Goal: Task Accomplishment & Management: Manage account settings

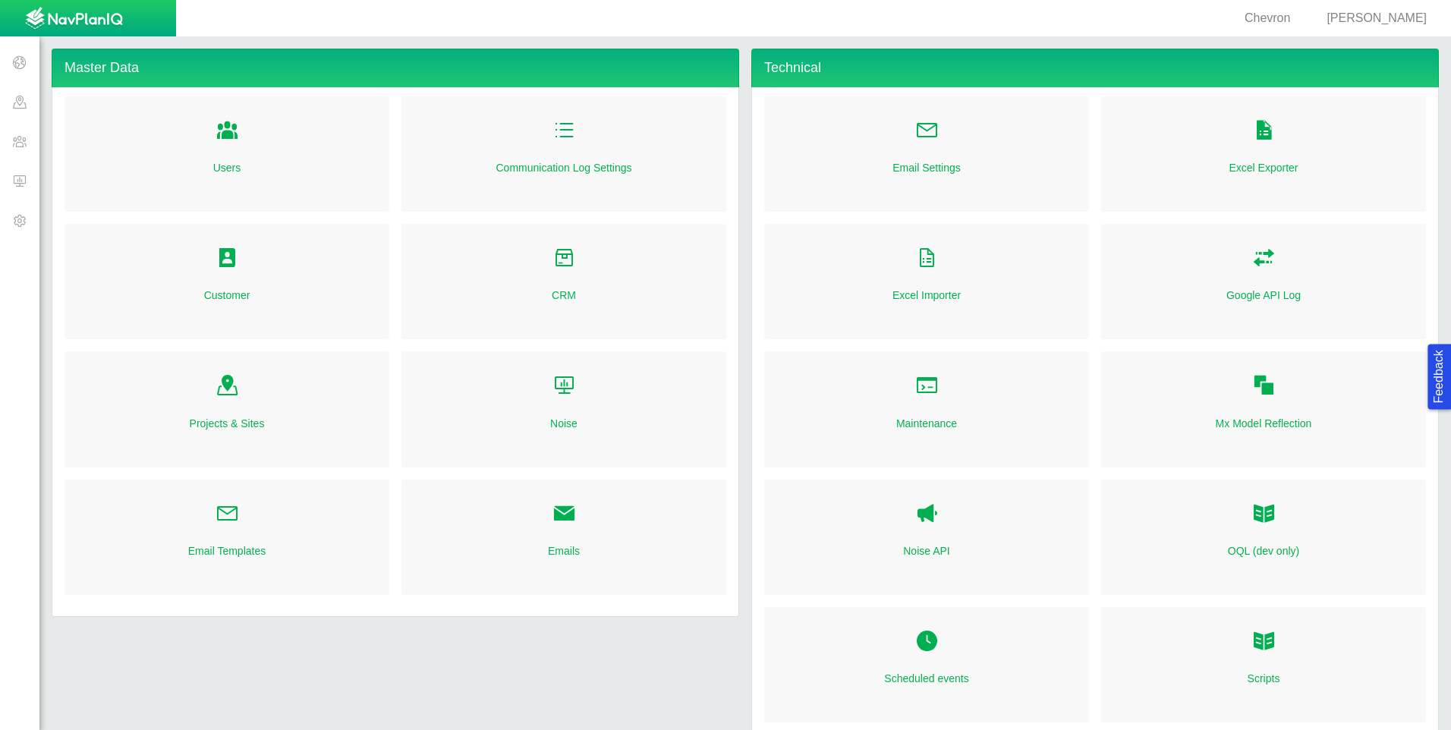
click at [1388, 13] on span "[PERSON_NAME]" at bounding box center [1376, 17] width 100 height 13
select select "42784196460071069"
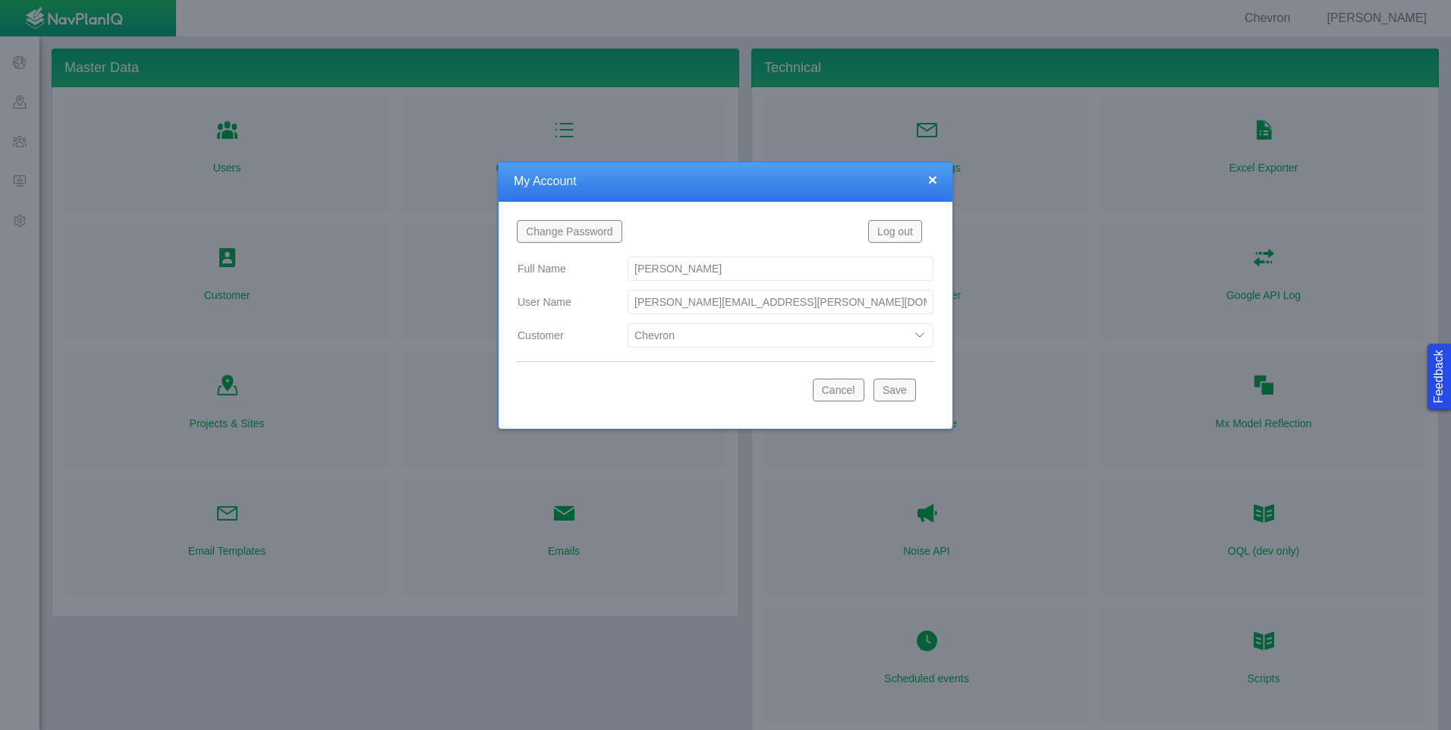
click at [917, 334] on select "Bison Blue Green Solutions Chevron Civitas Koloma Oxy PDC/Chevron Prairie OC Ur…" at bounding box center [781, 335] width 306 height 24
click at [934, 180] on button "×" at bounding box center [932, 179] width 9 height 16
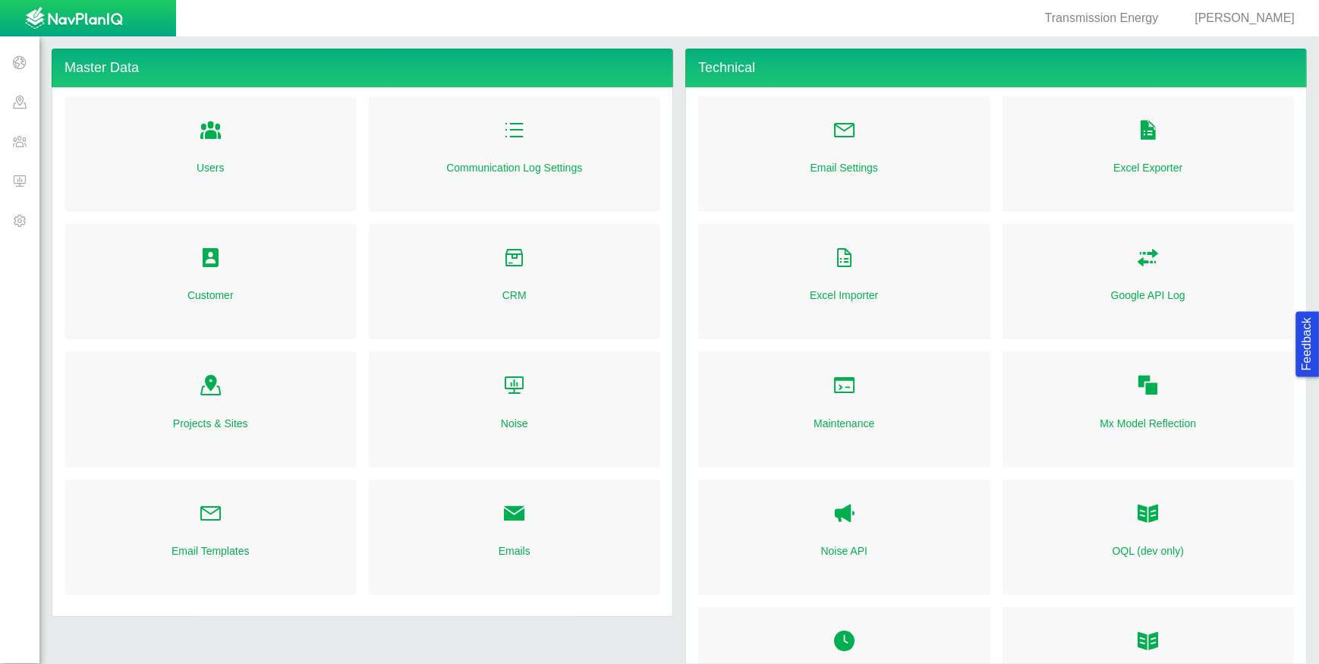
click at [1260, 18] on span "[PERSON_NAME]" at bounding box center [1244, 17] width 100 height 13
select select "48695170970943753"
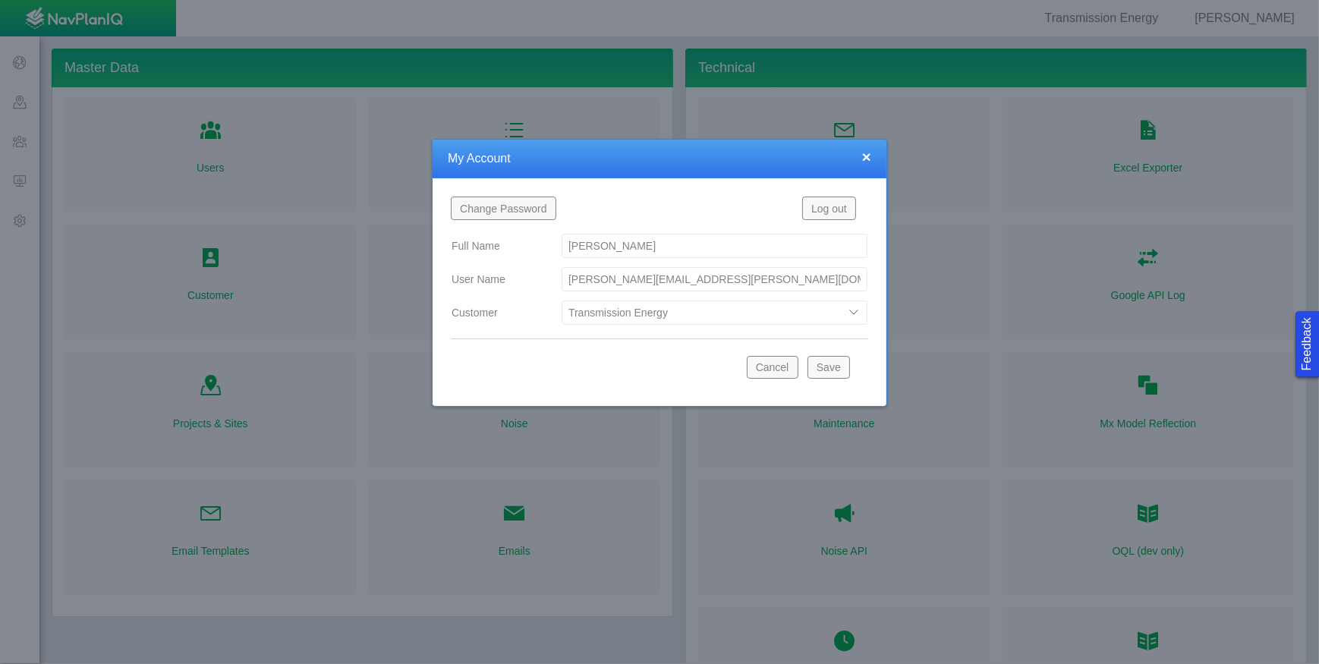
click at [1260, 18] on div at bounding box center [659, 332] width 1319 height 664
click at [784, 370] on button "Cancel" at bounding box center [773, 367] width 52 height 23
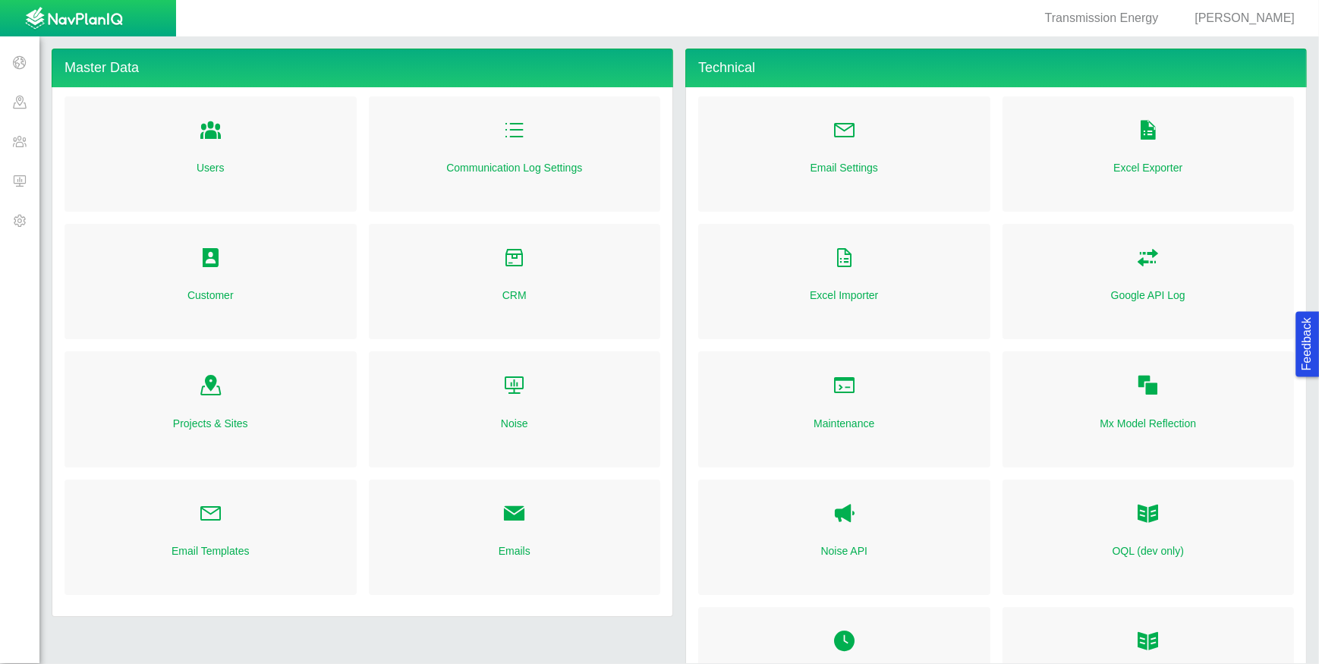
click at [11, 142] on span at bounding box center [19, 140] width 39 height 39
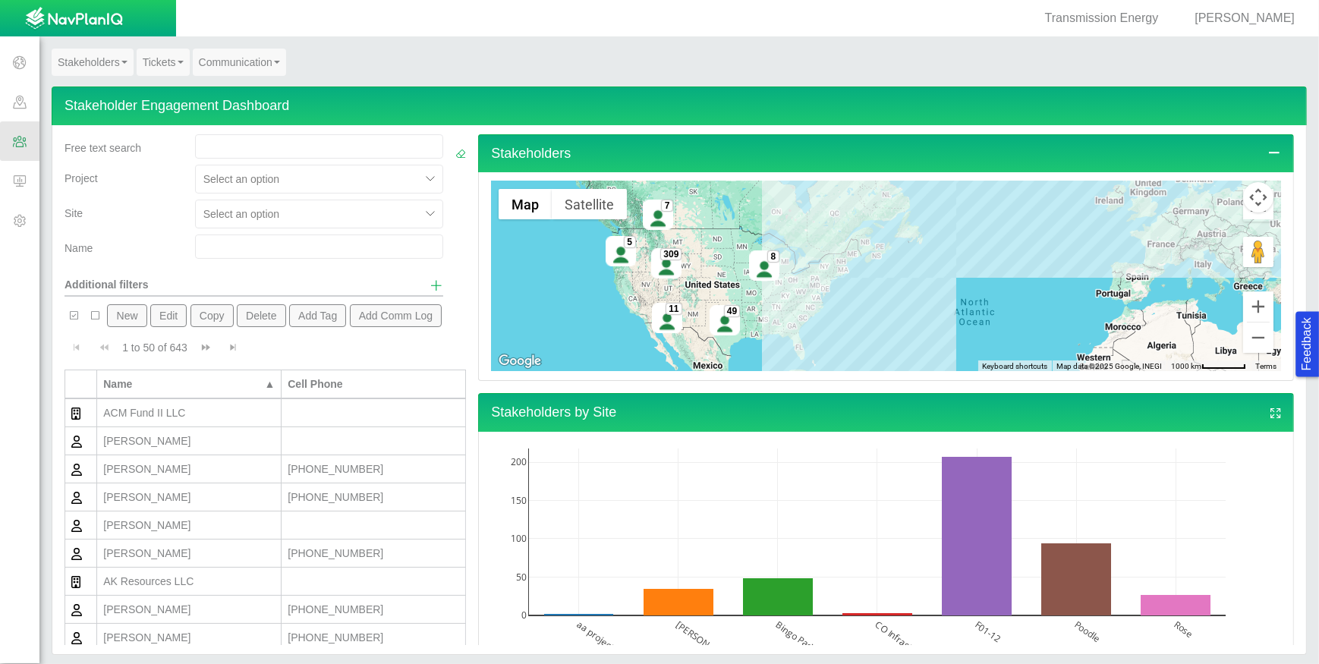
click at [17, 64] on span at bounding box center [19, 61] width 39 height 39
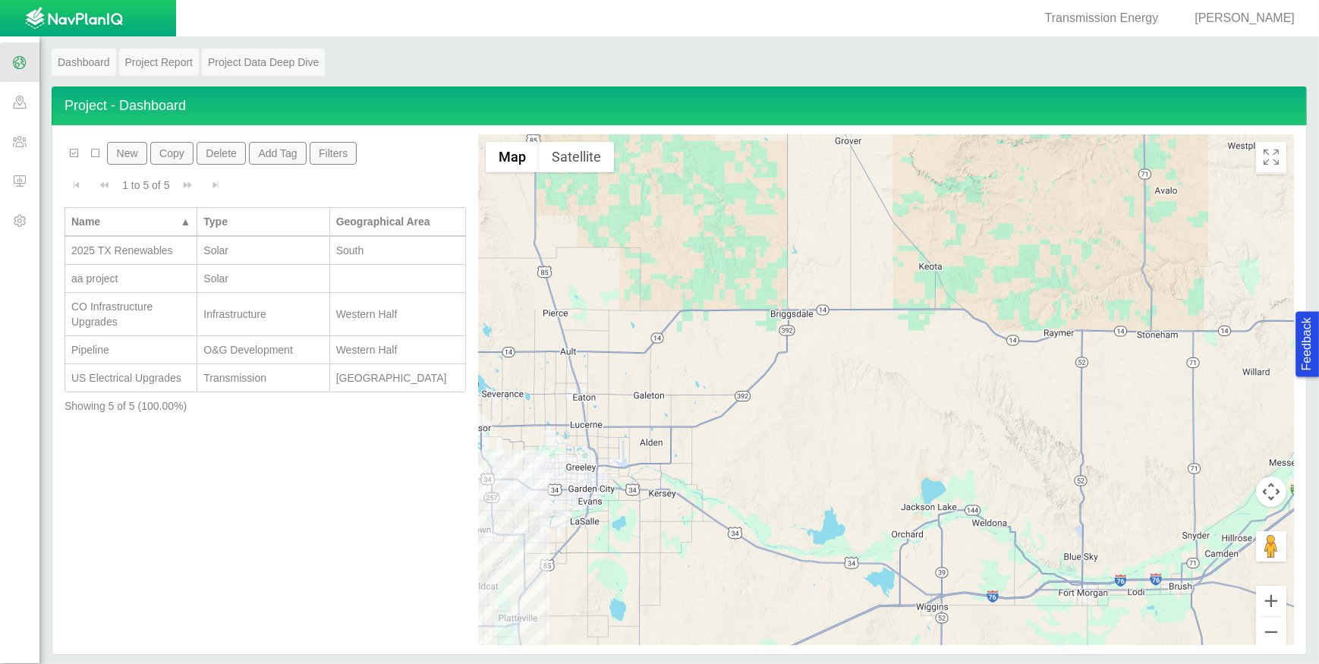
click at [151, 282] on div "aa project" at bounding box center [130, 278] width 119 height 15
click at [216, 151] on button "Delete" at bounding box center [221, 153] width 49 height 23
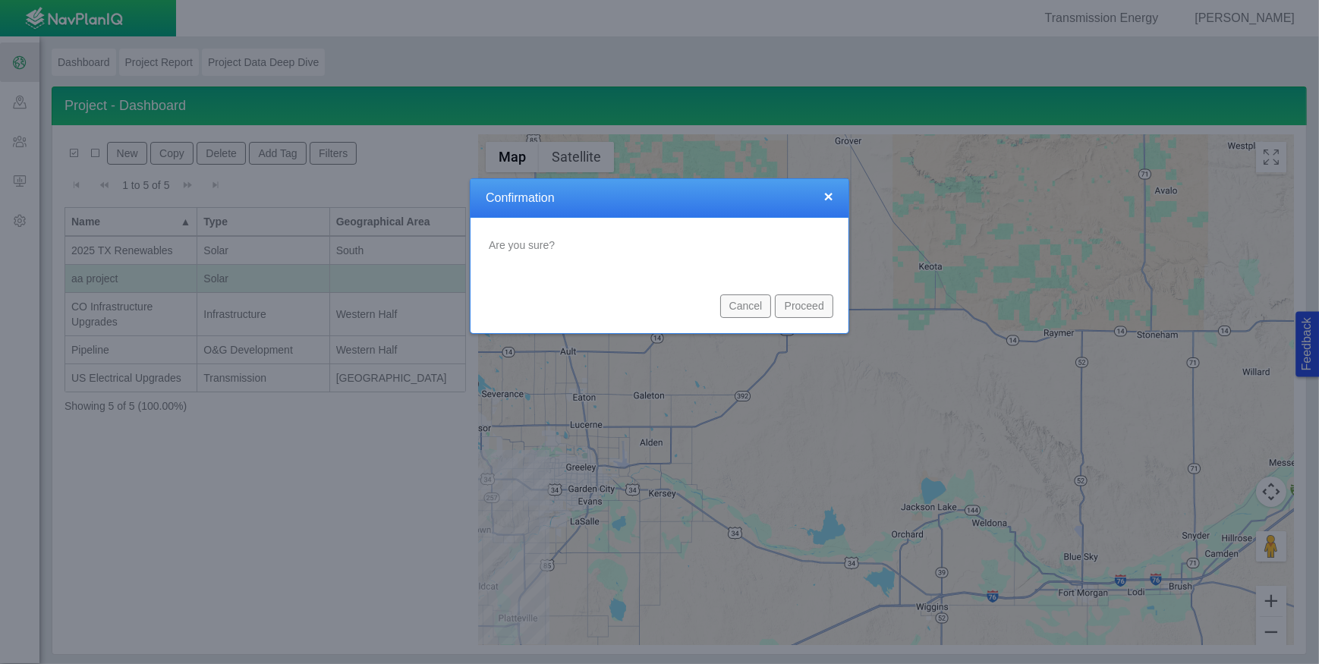
click at [803, 306] on button "Proceed" at bounding box center [804, 305] width 58 height 23
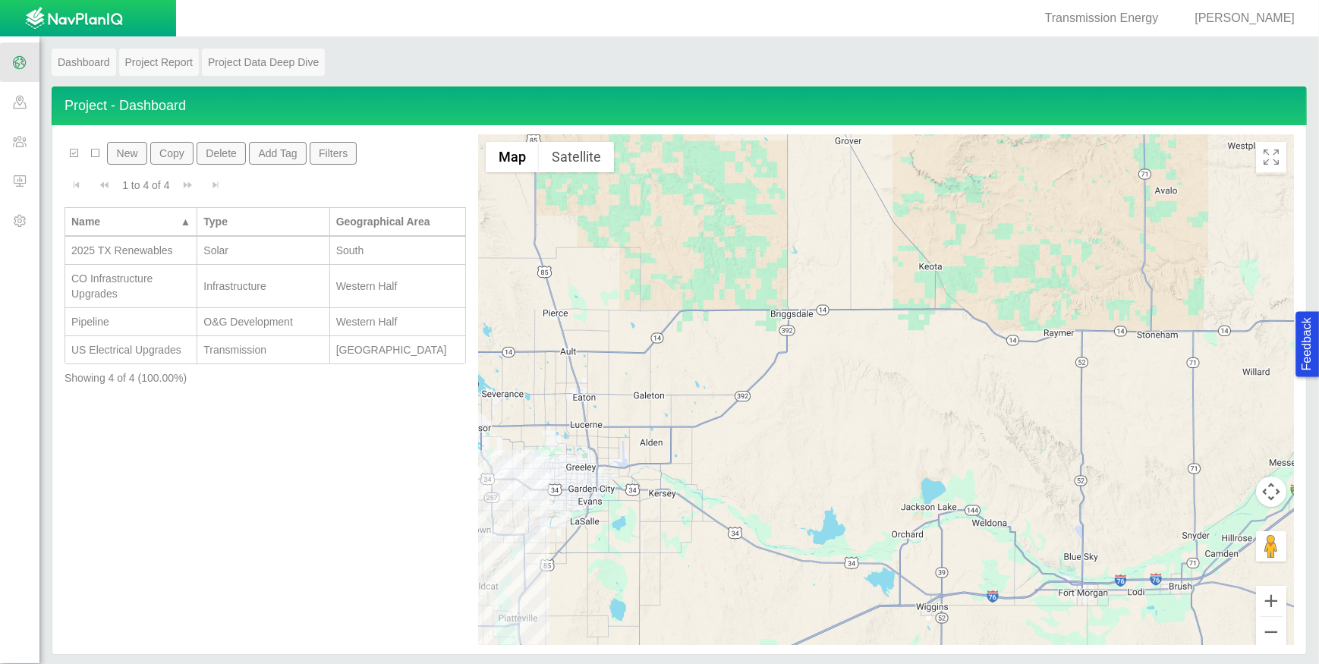
click at [171, 276] on div "CO Infrastructure Upgrades" at bounding box center [130, 286] width 119 height 30
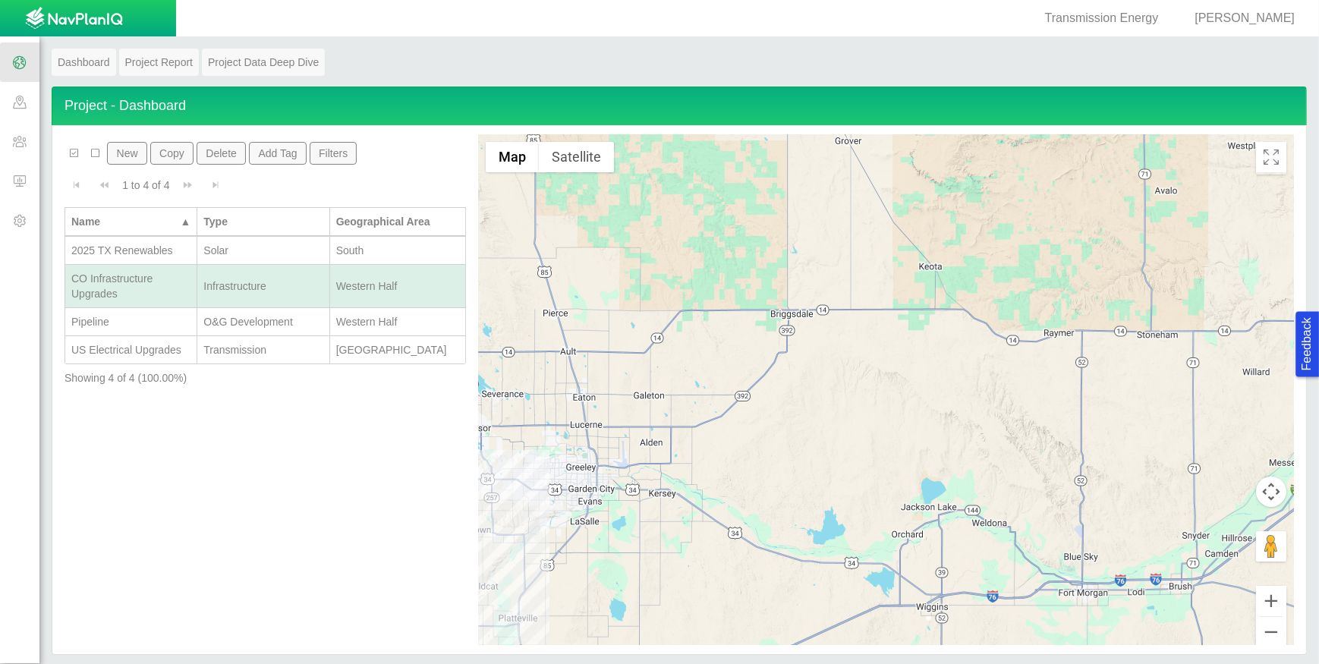
click at [220, 161] on button "Delete" at bounding box center [221, 153] width 49 height 23
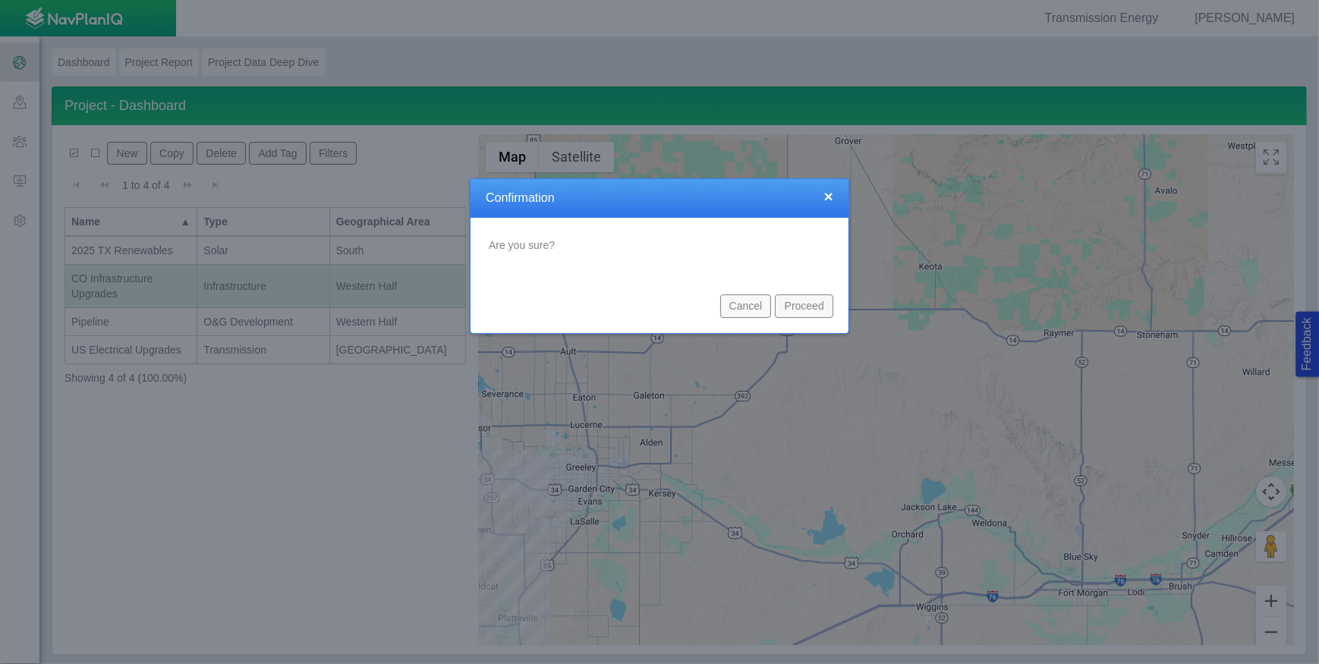
click at [814, 315] on button "Proceed" at bounding box center [804, 305] width 58 height 23
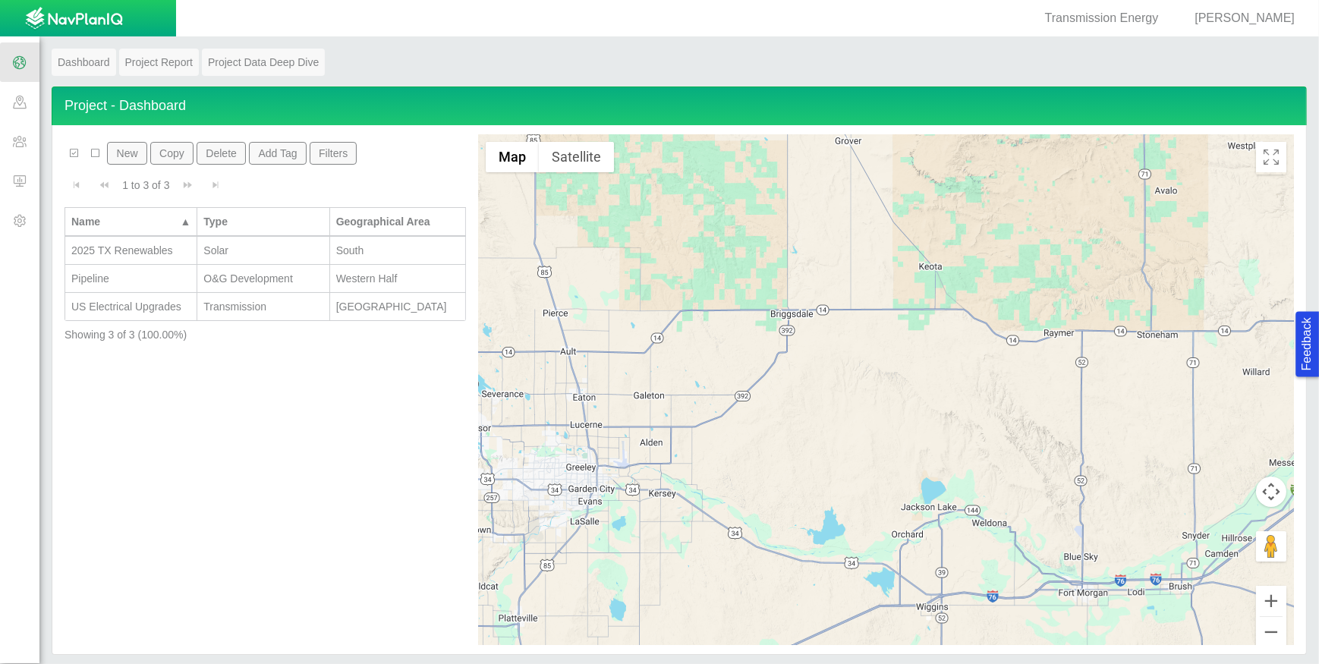
click at [21, 148] on span at bounding box center [19, 140] width 39 height 39
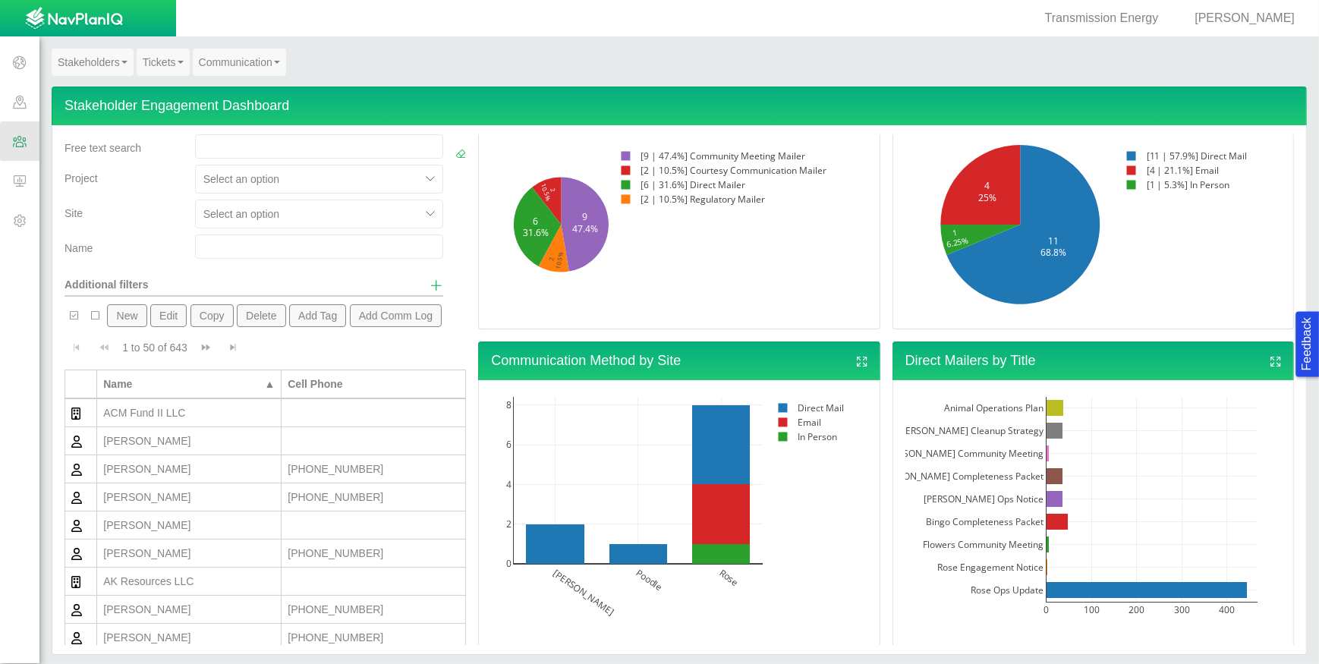
scroll to position [634, 0]
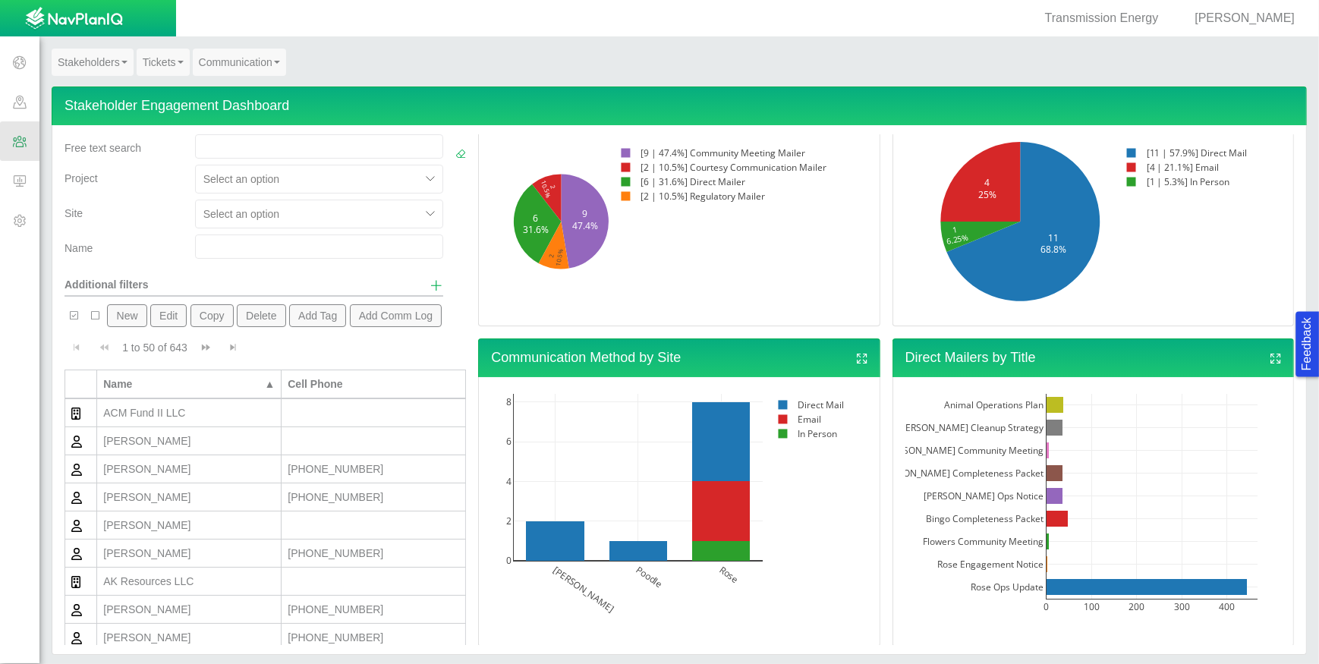
click at [174, 60] on link "Tickets" at bounding box center [163, 62] width 53 height 27
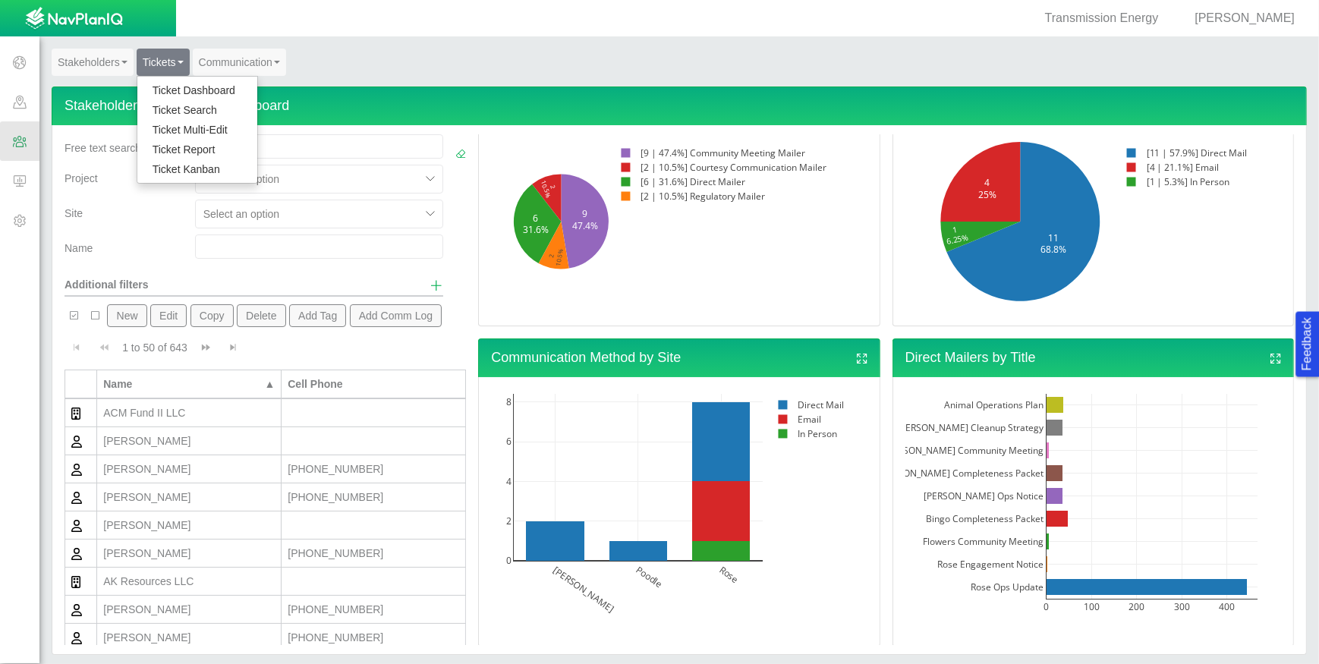
click at [174, 82] on link "Ticket Dashboard" at bounding box center [197, 90] width 120 height 20
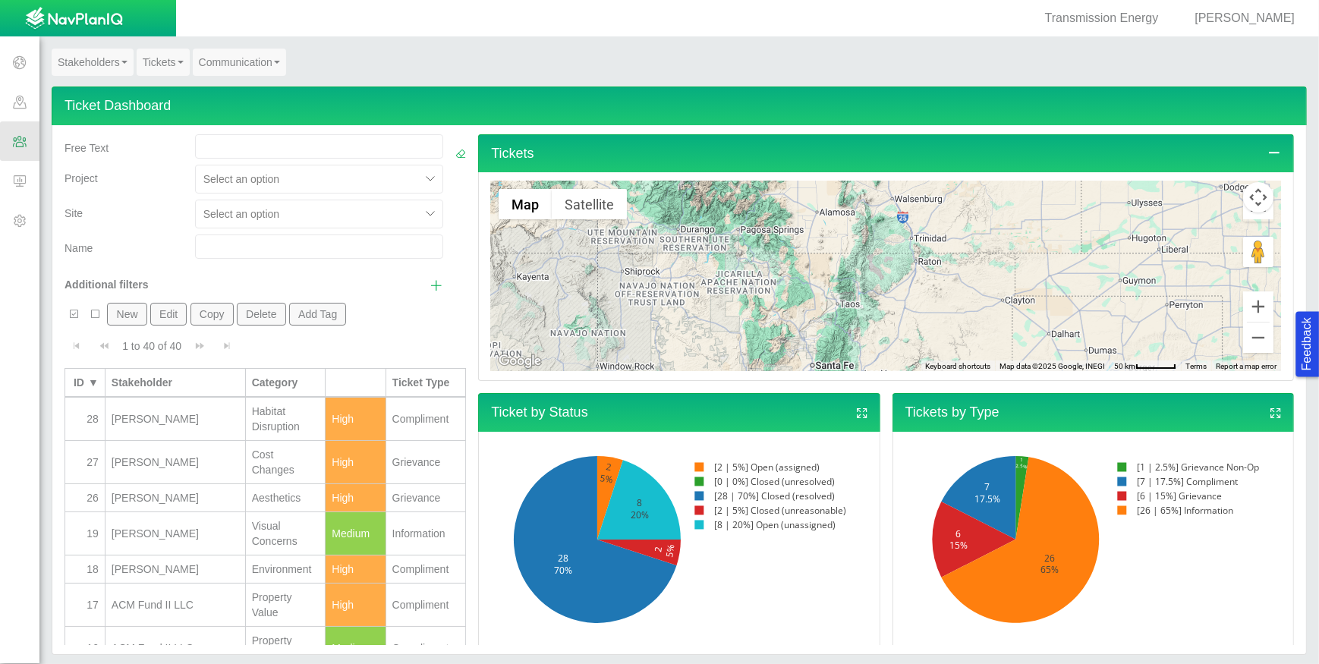
drag, startPoint x: 839, startPoint y: 216, endPoint x: 873, endPoint y: 353, distance: 140.6
click at [873, 353] on div at bounding box center [886, 276] width 790 height 190
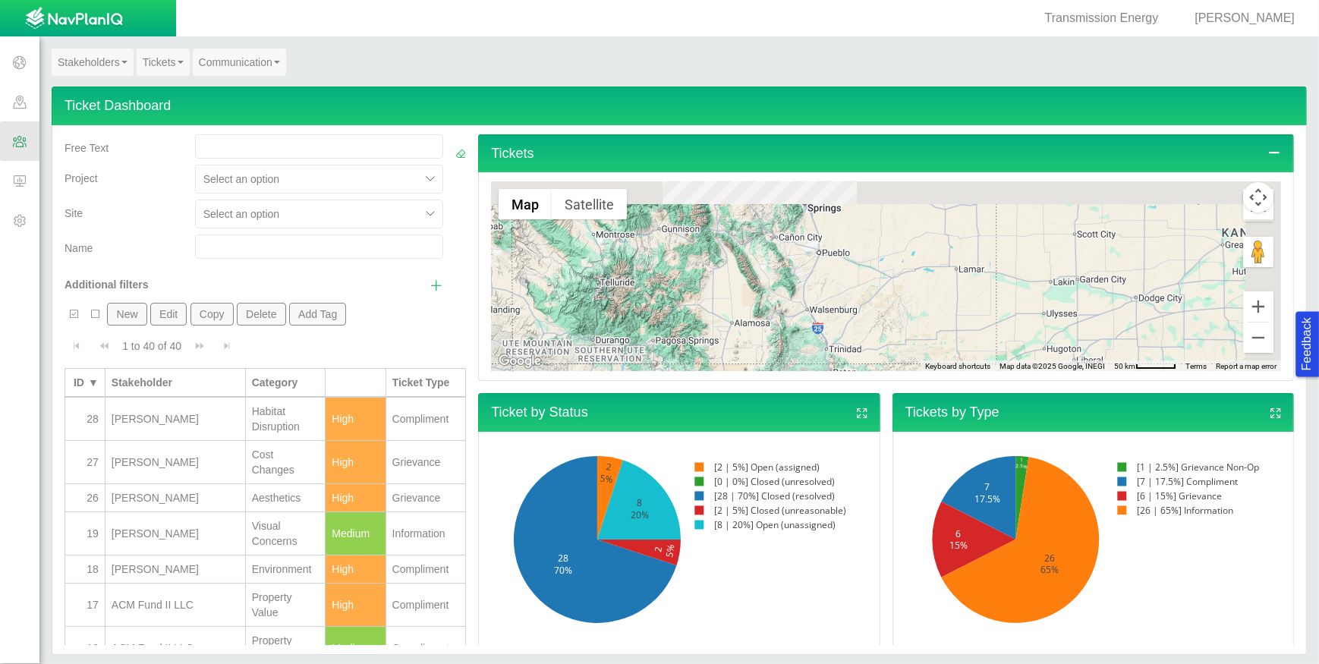
drag, startPoint x: 876, startPoint y: 228, endPoint x: 782, endPoint y: 341, distance: 147.6
click at [775, 351] on div at bounding box center [886, 276] width 790 height 190
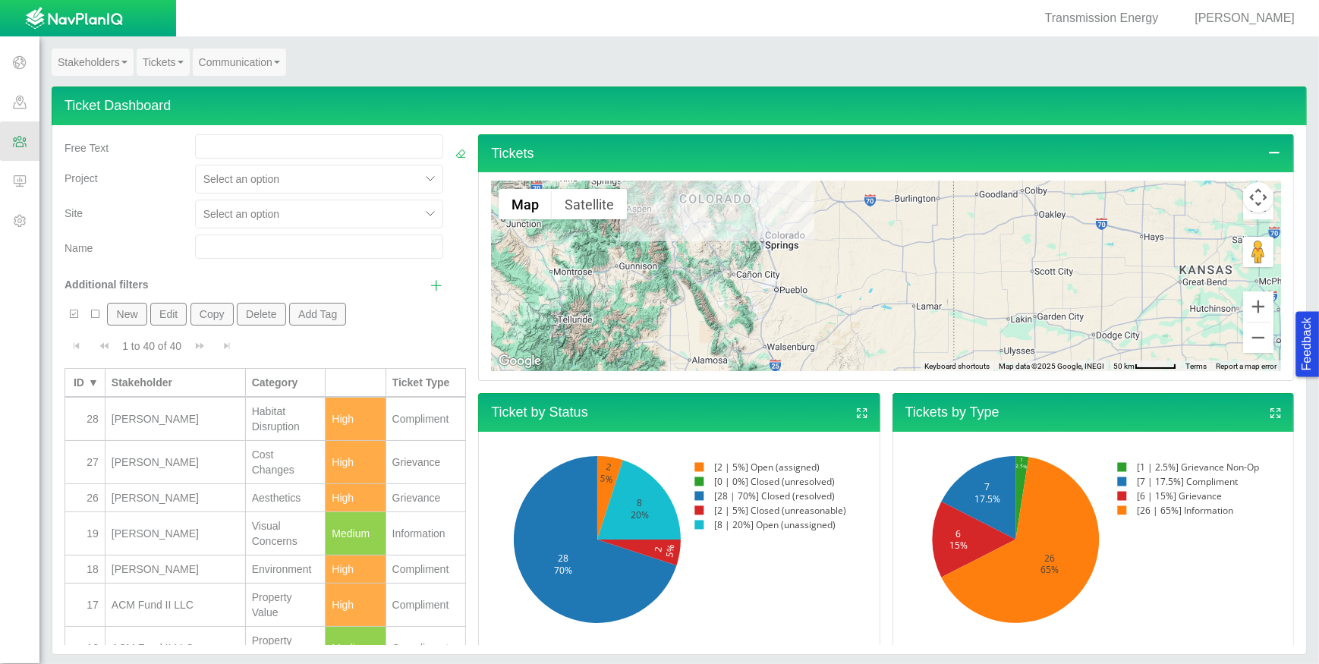
drag, startPoint x: 876, startPoint y: 266, endPoint x: 842, endPoint y: 331, distance: 73.0
click at [842, 334] on div at bounding box center [886, 276] width 790 height 190
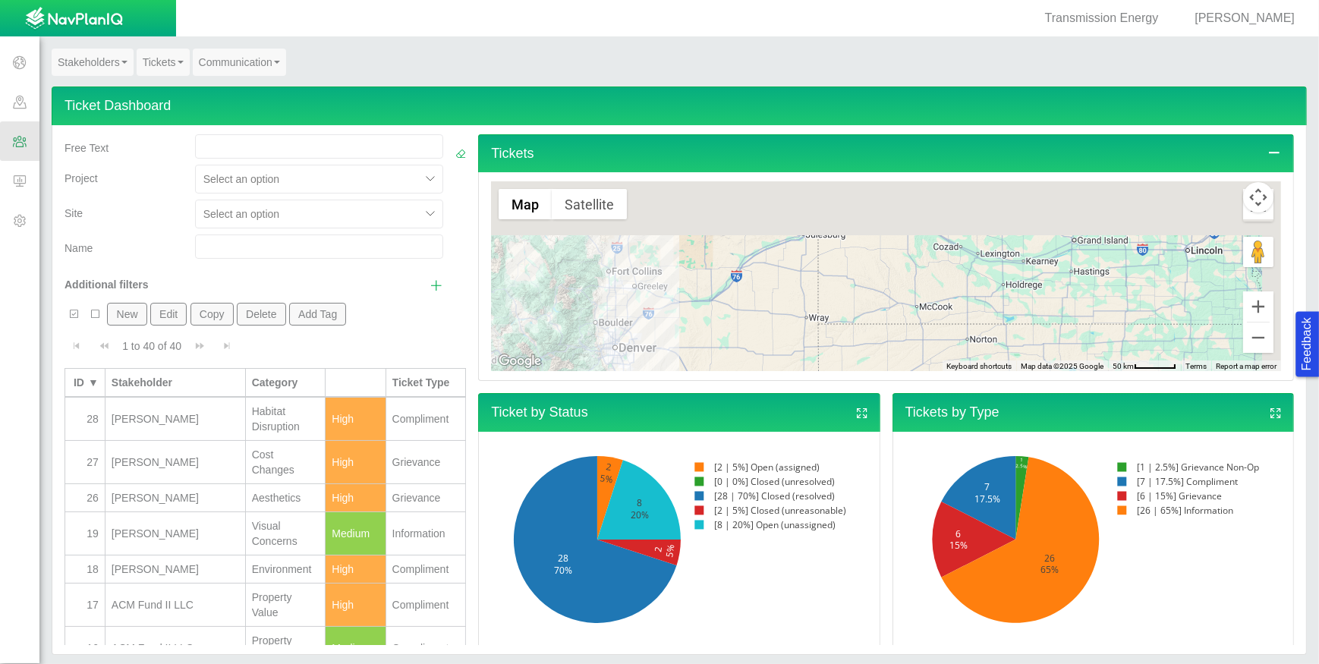
drag, startPoint x: 873, startPoint y: 244, endPoint x: 773, endPoint y: 363, distance: 154.6
click at [773, 363] on div at bounding box center [886, 276] width 790 height 190
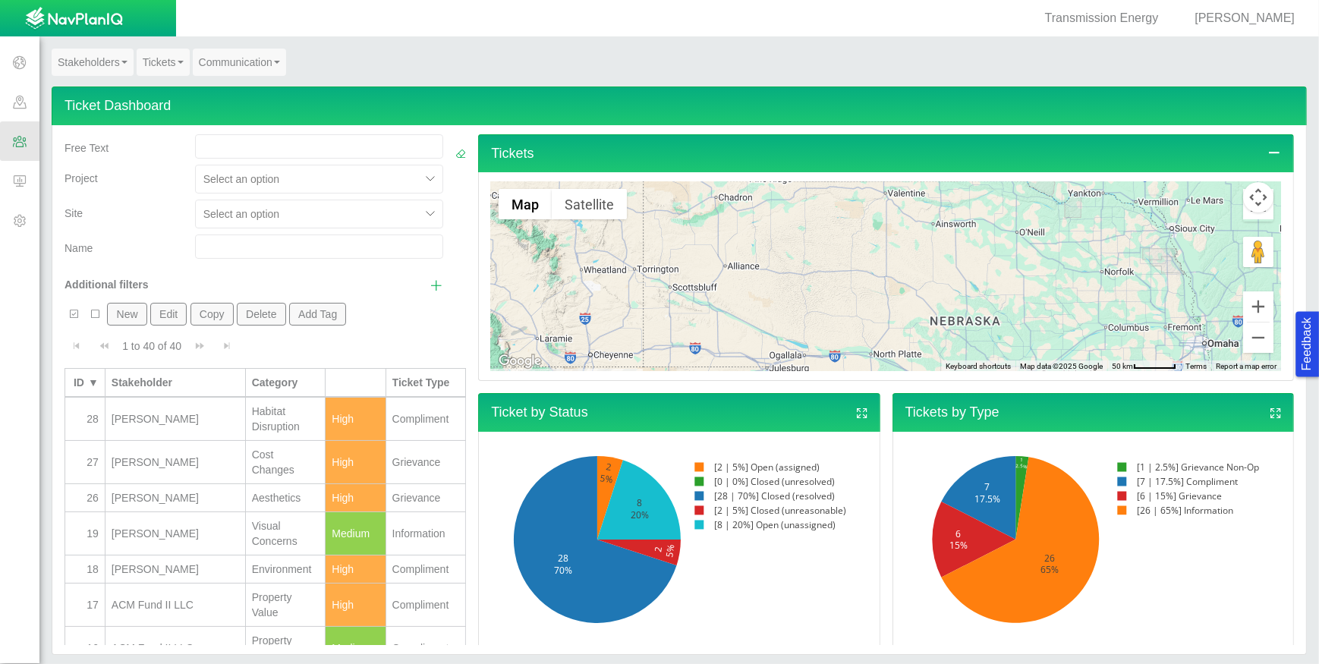
drag, startPoint x: 857, startPoint y: 263, endPoint x: 838, endPoint y: 389, distance: 127.5
click at [838, 389] on div "Tickets ← Move left → Move right ↑ Move up ↓ Move down + Zoom in - Zoom out Hom…" at bounding box center [886, 389] width 828 height 511
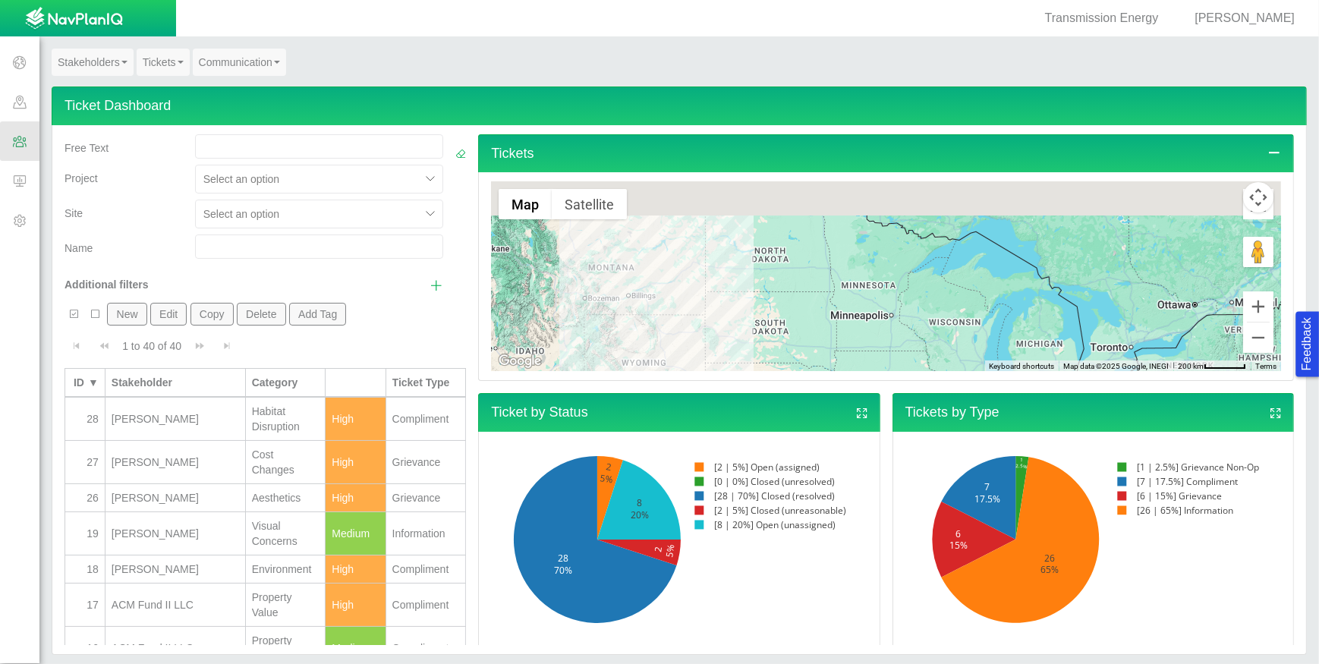
drag, startPoint x: 922, startPoint y: 266, endPoint x: 865, endPoint y: 258, distance: 57.4
click at [819, 363] on div at bounding box center [886, 276] width 790 height 190
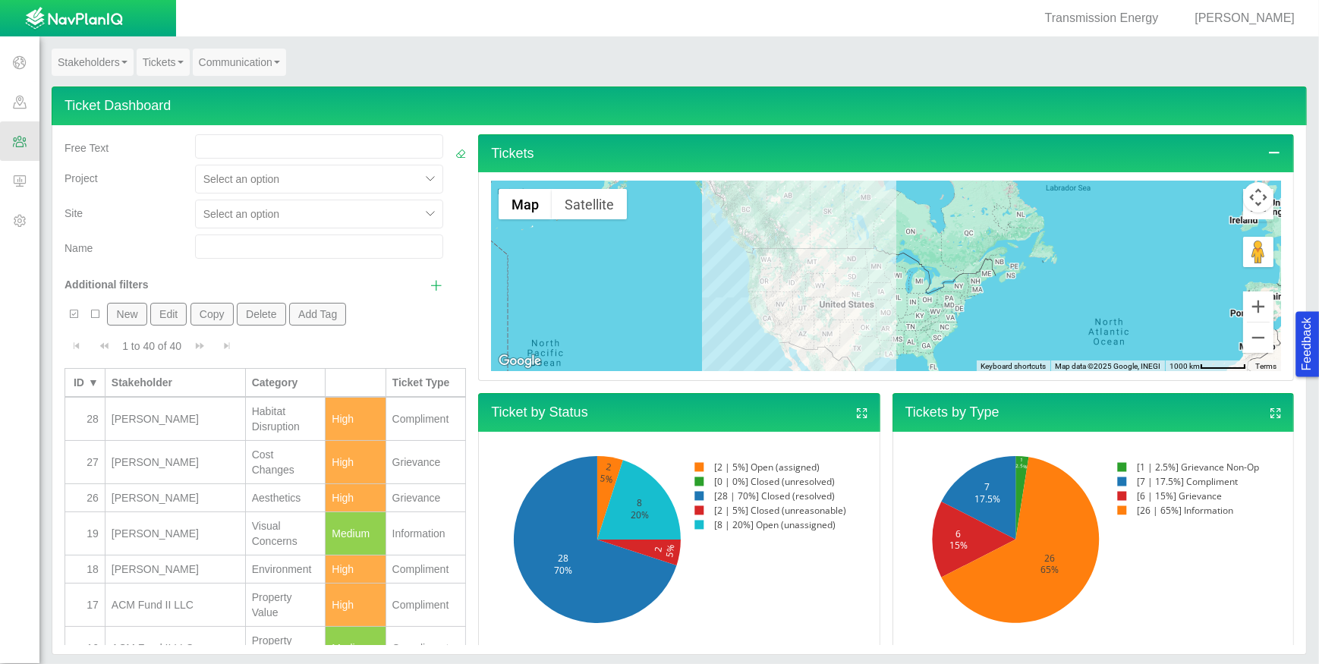
click at [804, 285] on div at bounding box center [886, 276] width 790 height 190
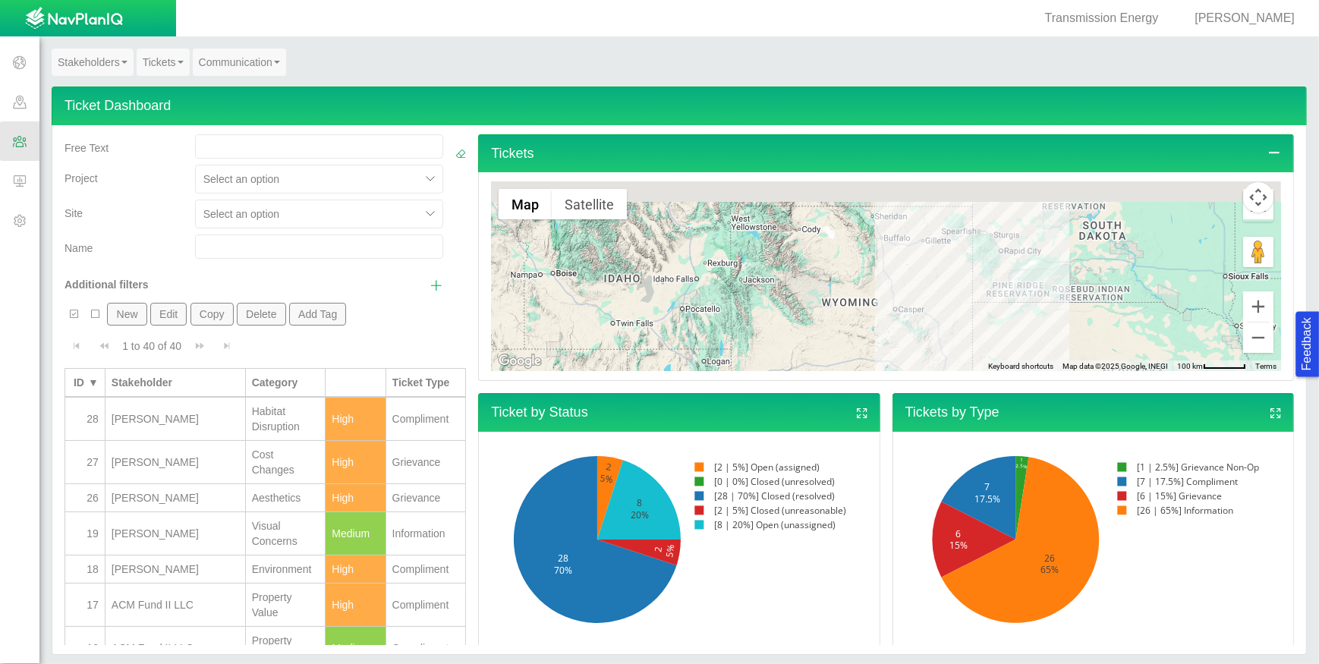
drag, startPoint x: 809, startPoint y: 259, endPoint x: 865, endPoint y: 344, distance: 102.5
click at [865, 344] on div at bounding box center [886, 276] width 790 height 190
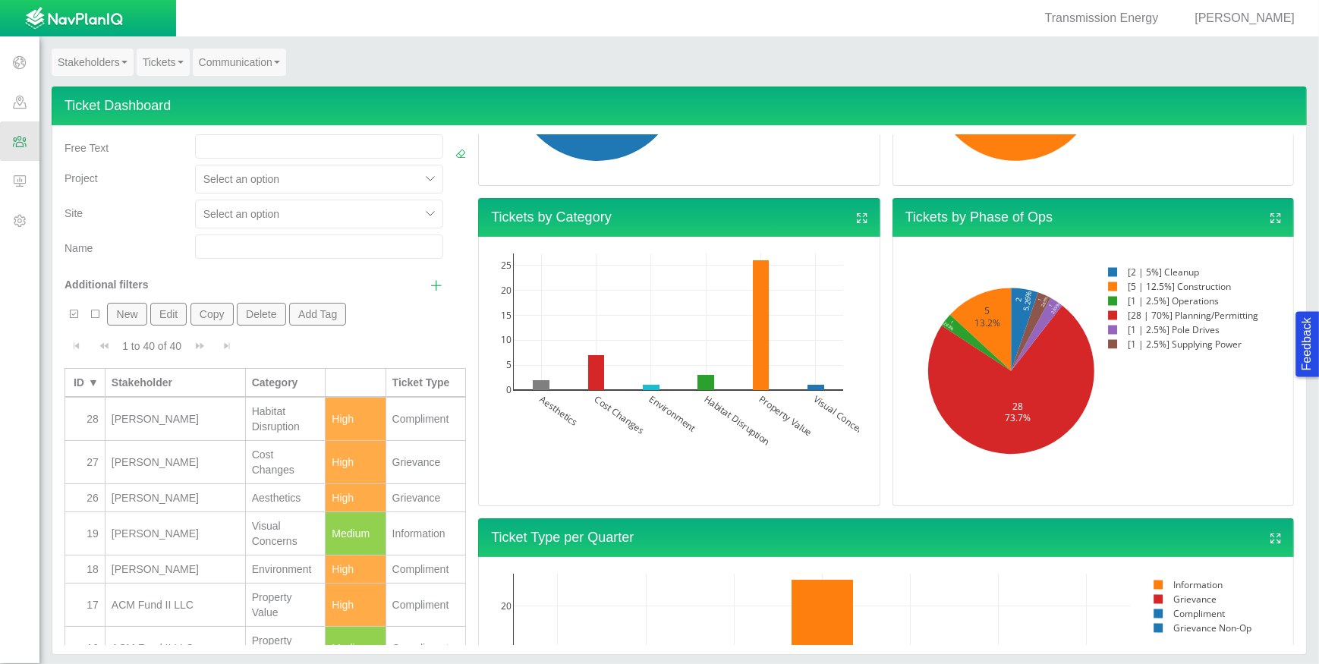
scroll to position [324, 0]
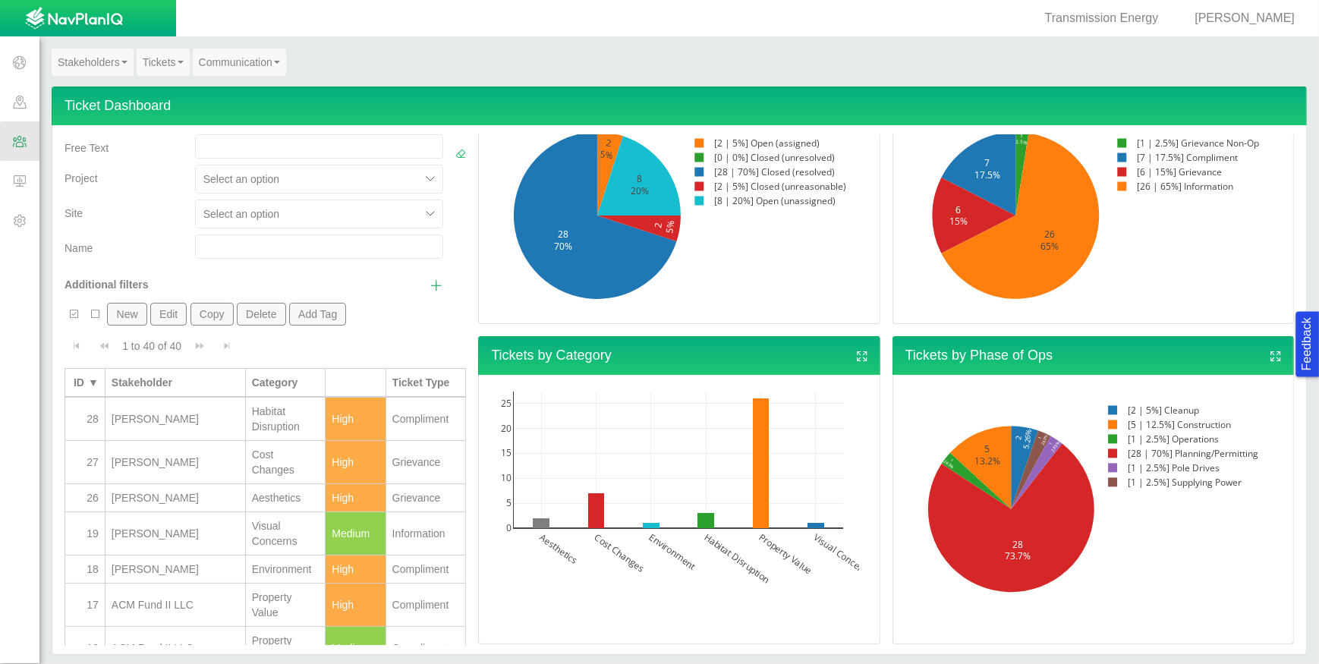
click at [1256, 20] on span "[PERSON_NAME]" at bounding box center [1244, 17] width 100 height 13
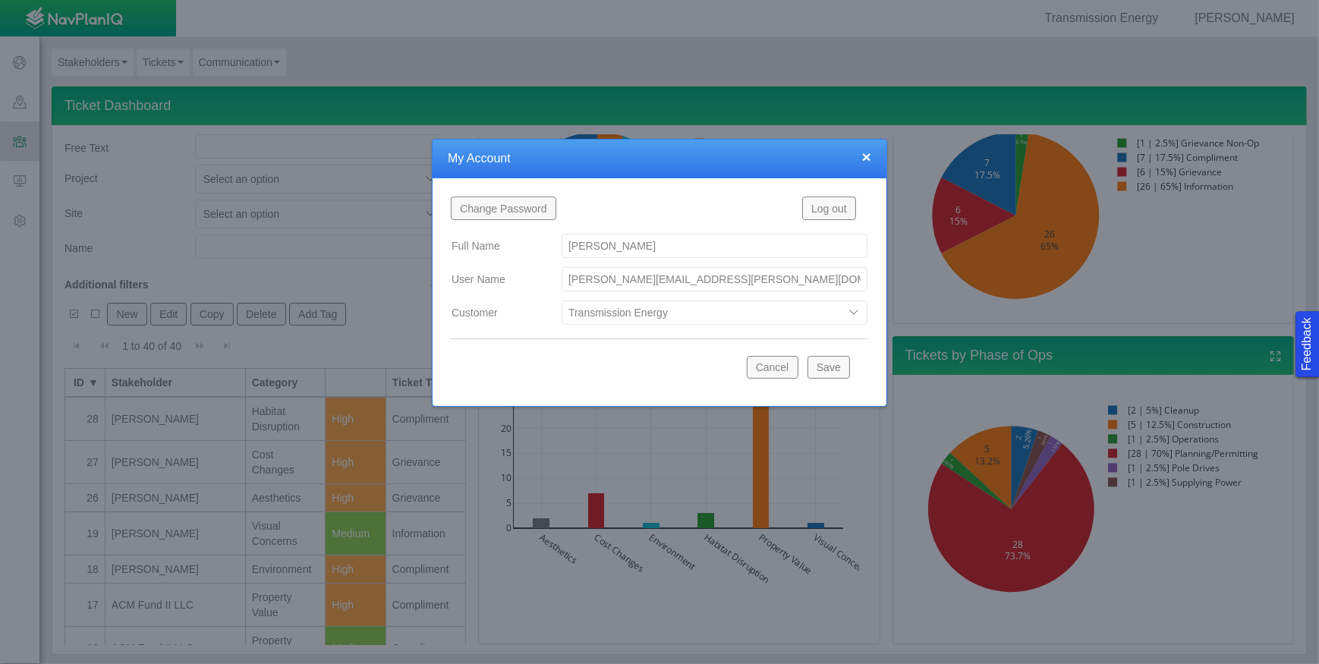
click at [851, 313] on select "Blue Green Solutions Coffee Magic Land Contract Services Starbucks TESTESTET Tr…" at bounding box center [715, 312] width 306 height 24
click at [562, 300] on select "Blue Green Solutions Coffee Magic Land Contract Services Starbucks TESTESTET Tr…" at bounding box center [715, 312] width 306 height 24
select select "48695170970943681"
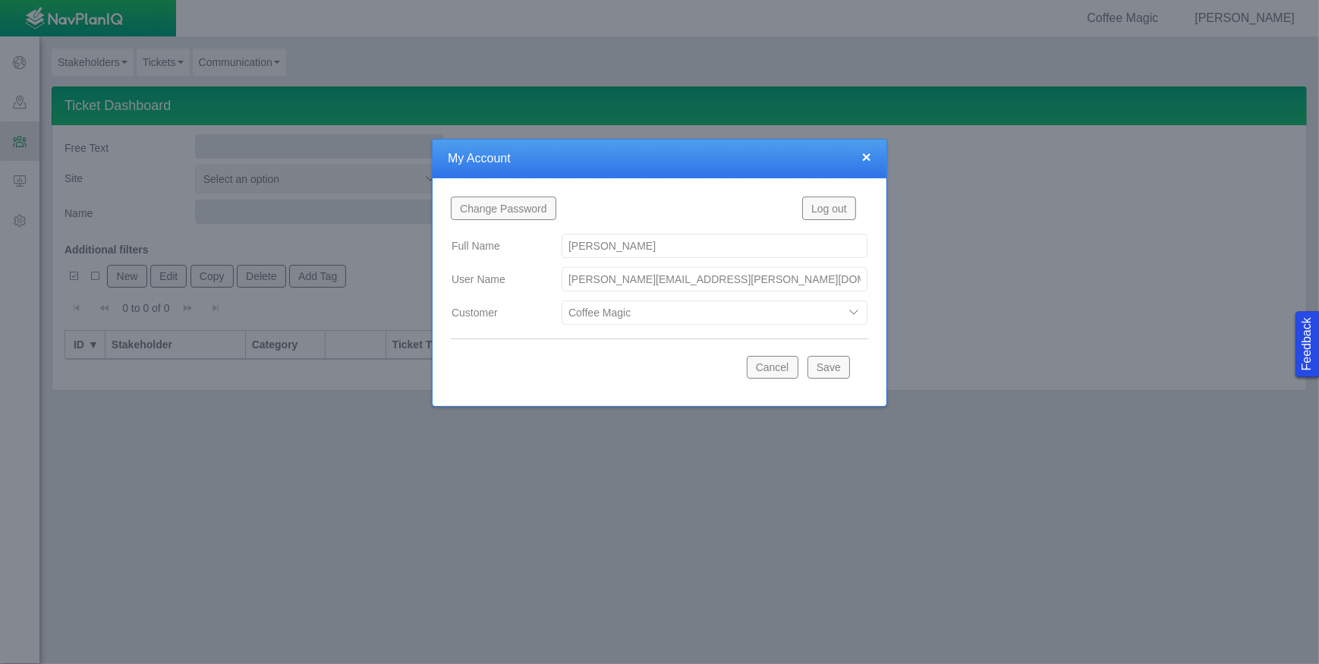
click at [827, 365] on button "Save" at bounding box center [828, 367] width 42 height 23
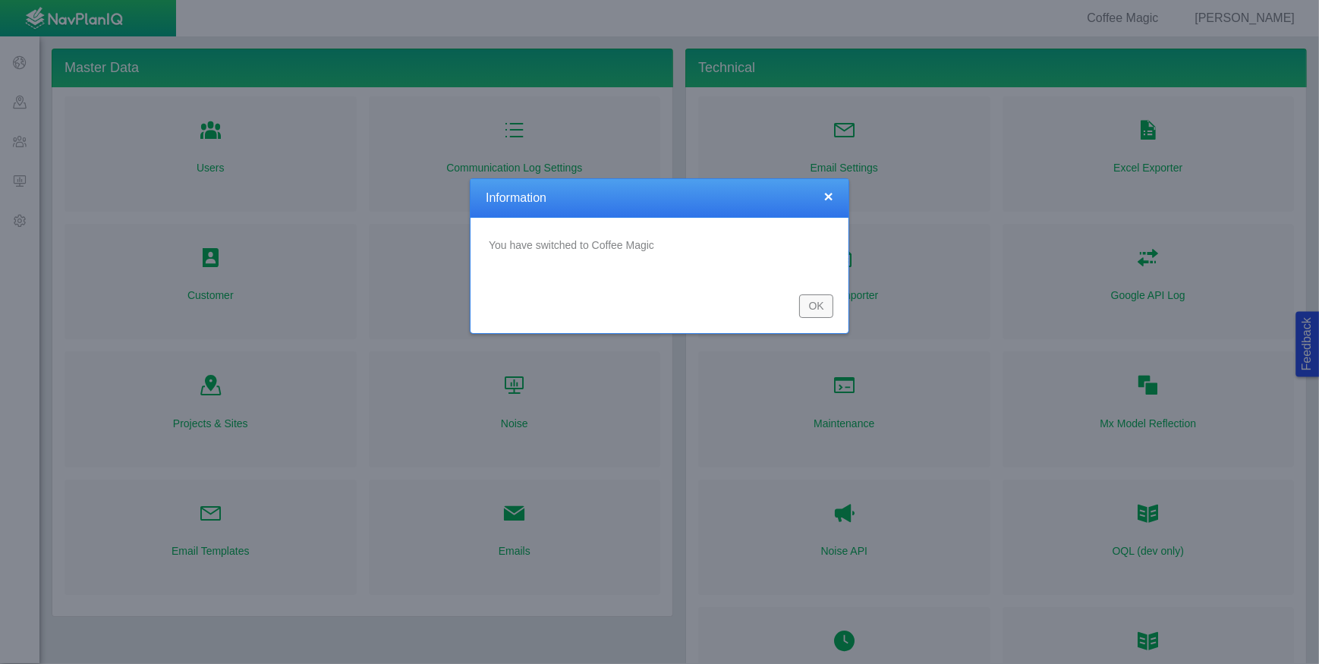
click at [807, 300] on button "OK" at bounding box center [816, 305] width 34 height 23
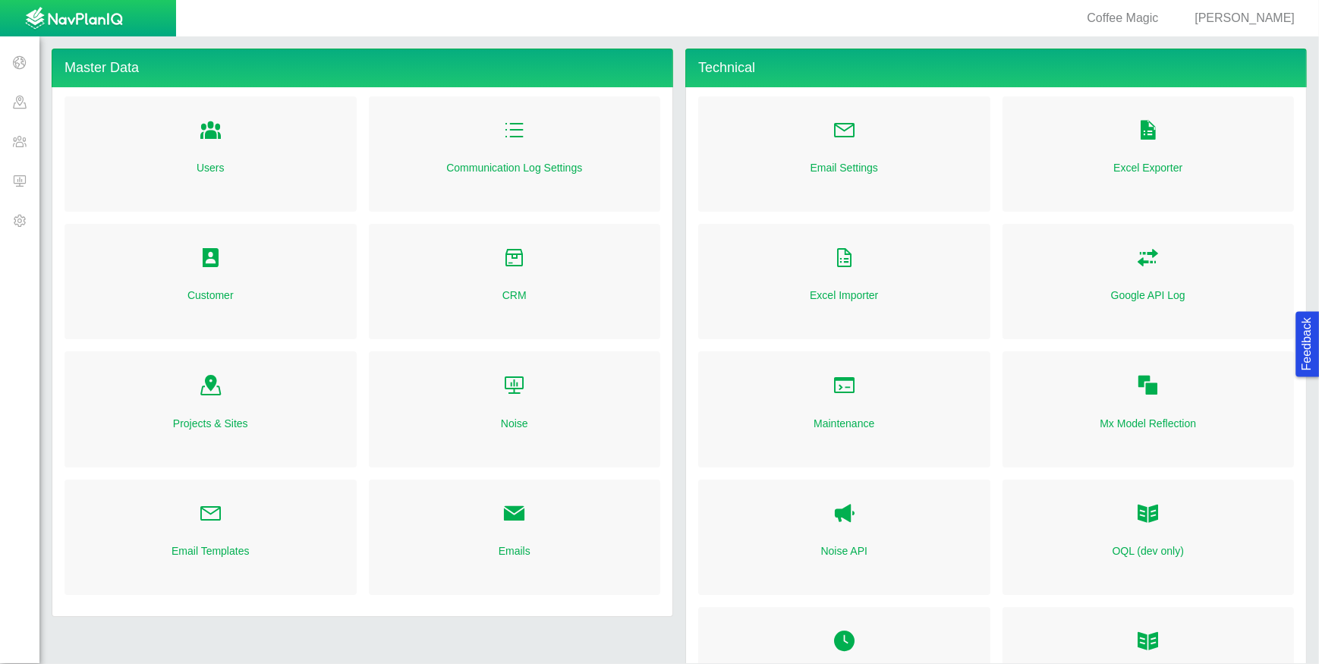
click at [24, 140] on span at bounding box center [19, 140] width 39 height 39
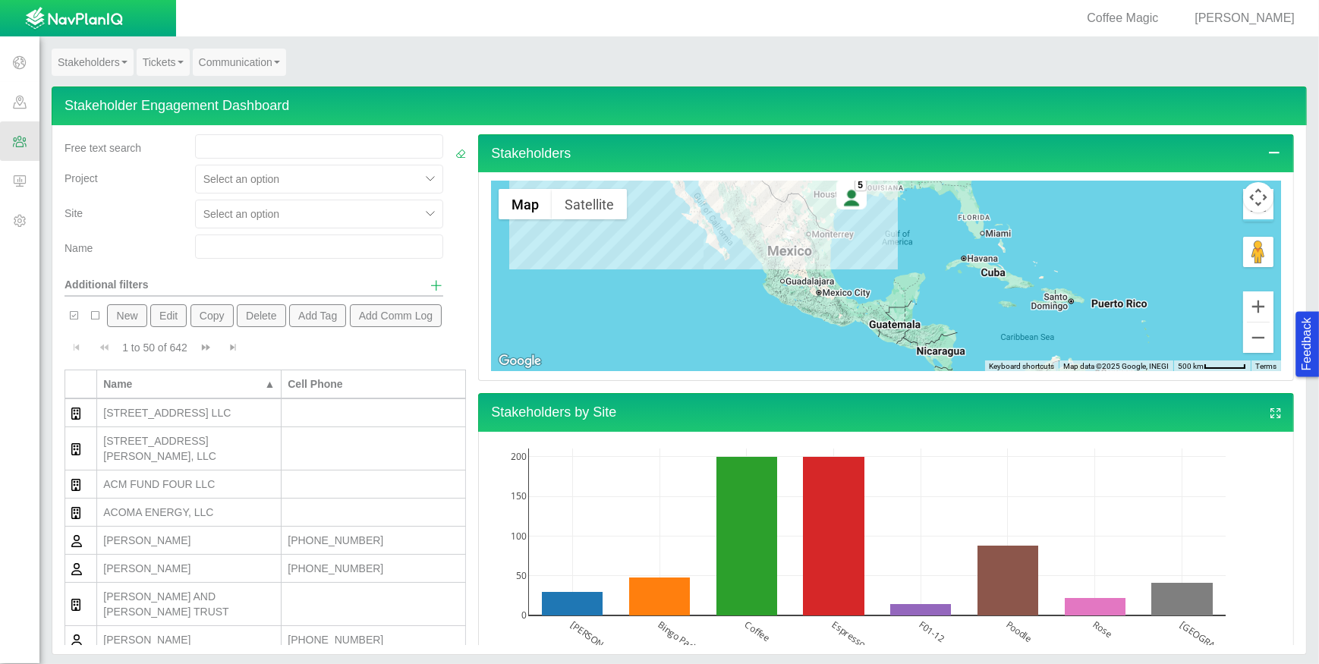
drag, startPoint x: 825, startPoint y: 313, endPoint x: 828, endPoint y: 329, distance: 16.2
click at [835, 336] on div "5" at bounding box center [886, 276] width 790 height 190
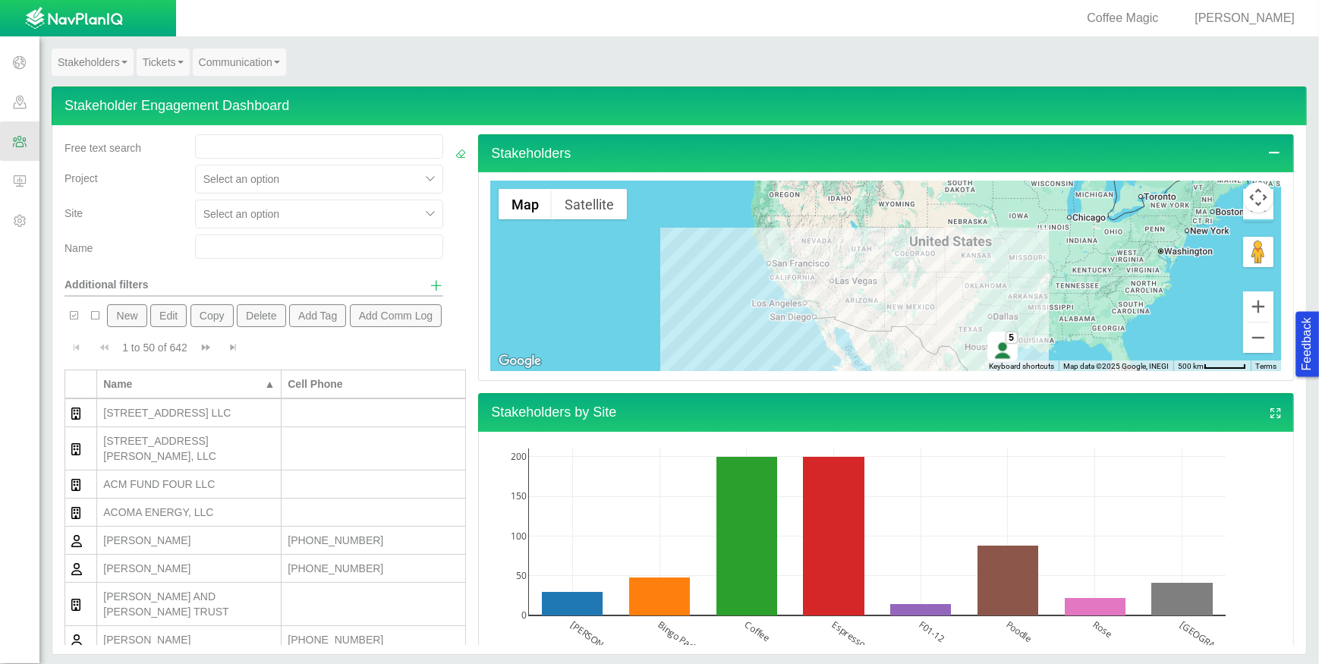
drag, startPoint x: 772, startPoint y: 231, endPoint x: 910, endPoint y: 341, distance: 175.5
click at [923, 380] on div "Stakeholders ← Move left → Move right ↑ Move up ↓ Move down + Zoom in - Zoom ou…" at bounding box center [886, 389] width 828 height 511
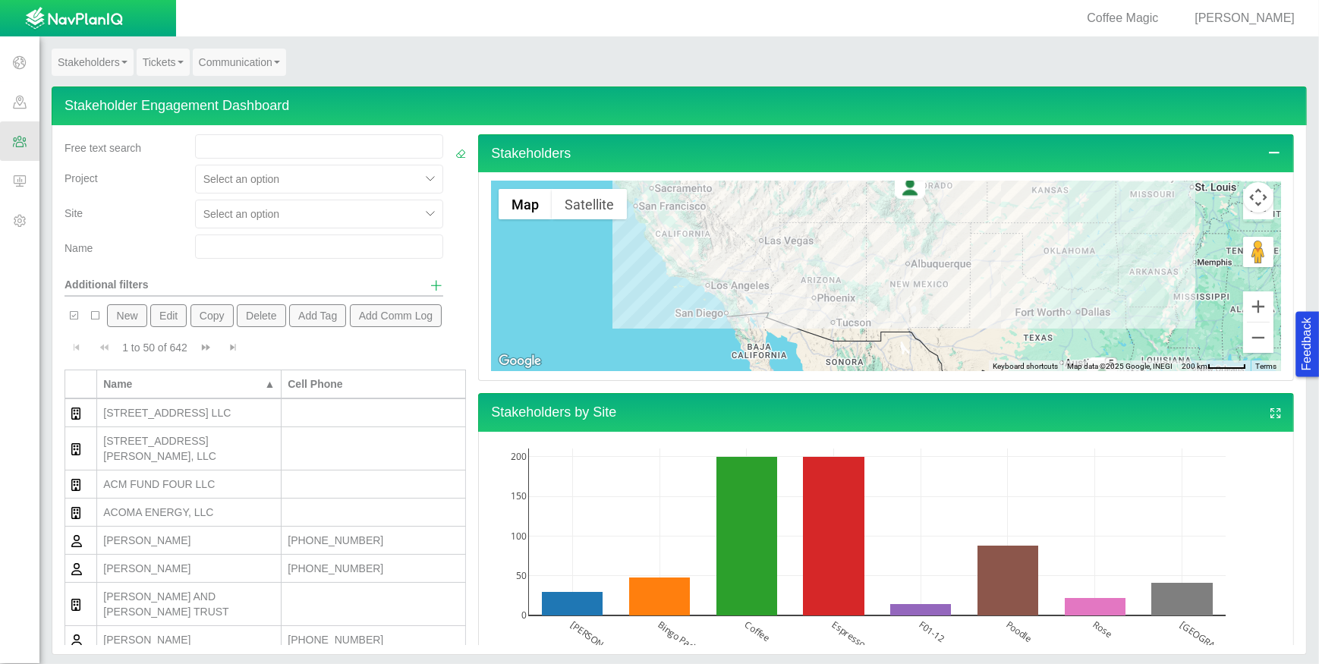
drag, startPoint x: 917, startPoint y: 288, endPoint x: 975, endPoint y: 347, distance: 82.6
click at [975, 347] on div "433 5" at bounding box center [886, 276] width 790 height 190
